Goal: Check status: Check status

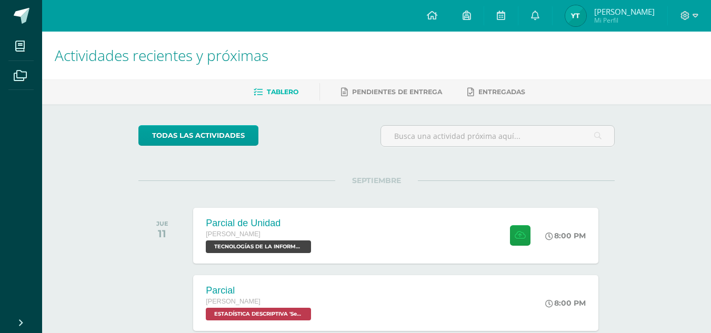
click at [581, 6] on img at bounding box center [576, 15] width 21 height 21
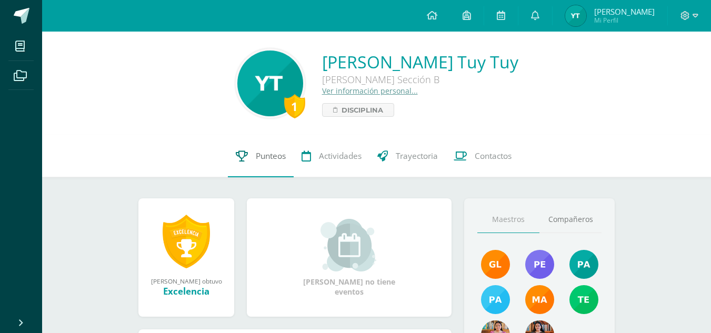
click at [251, 152] on link "Punteos" at bounding box center [261, 156] width 66 height 42
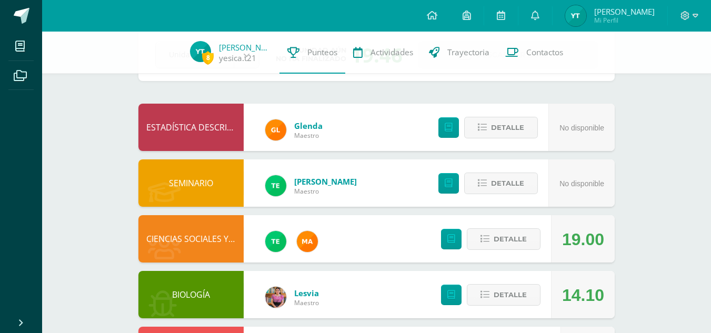
scroll to position [348, 0]
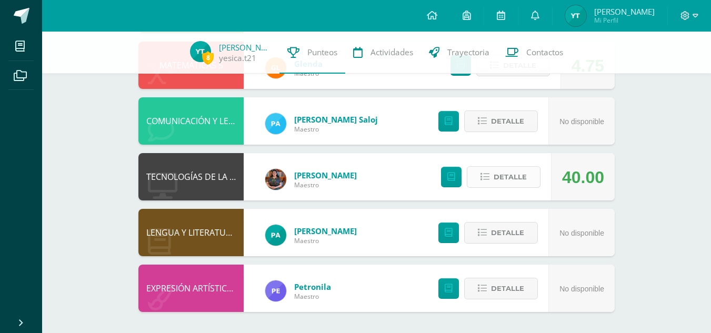
click at [504, 179] on span "Detalle" at bounding box center [510, 176] width 33 height 19
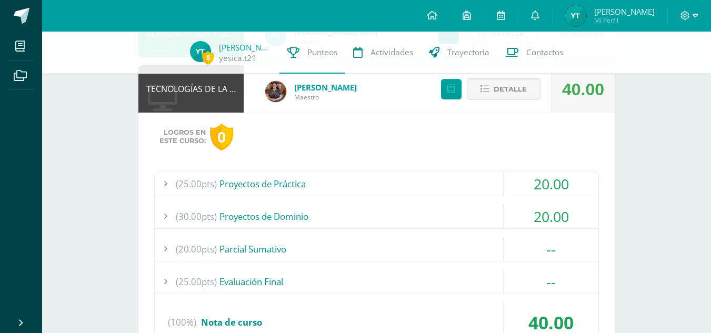
scroll to position [437, 0]
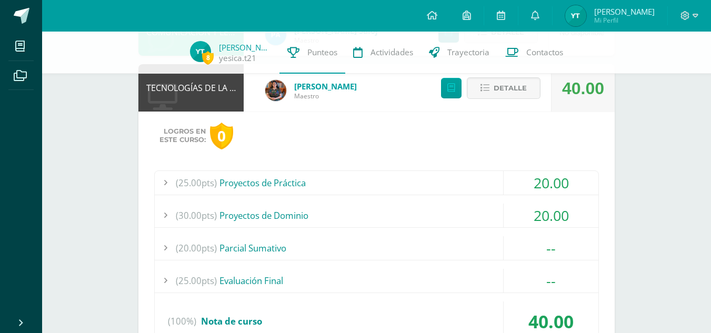
click at [454, 176] on div "(25.00pts) Proyectos de Práctica" at bounding box center [377, 183] width 444 height 24
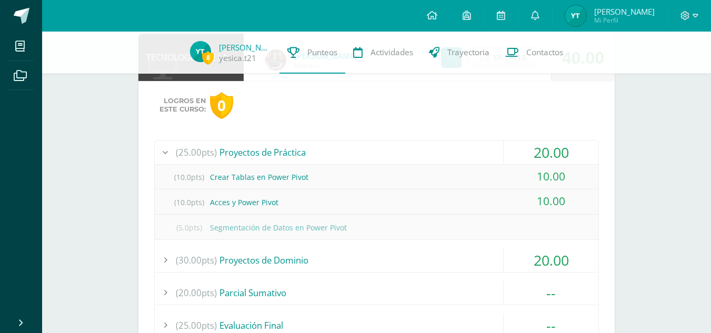
scroll to position [474, 0]
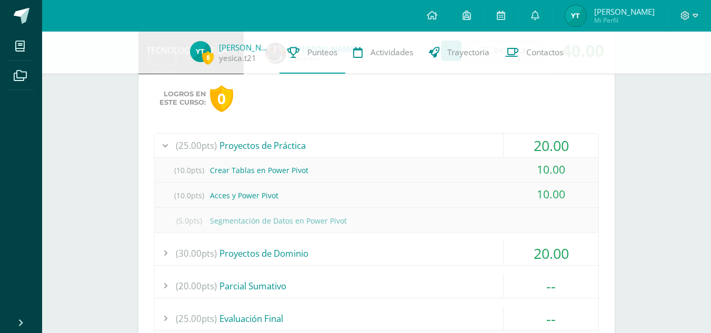
click at [469, 246] on div "(30.00pts) Proyectos de Dominio" at bounding box center [377, 254] width 444 height 24
